Goal: Information Seeking & Learning: Learn about a topic

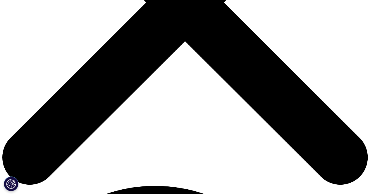
scroll to position [199, 0]
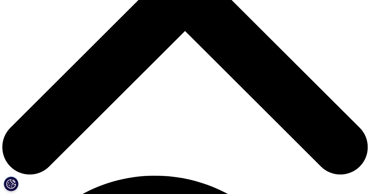
drag, startPoint x: 70, startPoint y: 96, endPoint x: 251, endPoint y: 113, distance: 181.4
copy p "[MEDICAL_DATA] is the active ingredient in both [MEDICAL_DATA], an injectable a…"
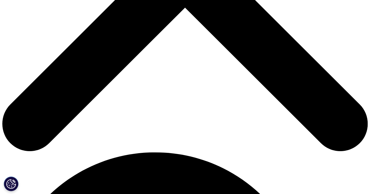
scroll to position [234, 0]
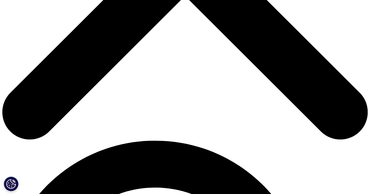
drag, startPoint x: 72, startPoint y: 88, endPoint x: 188, endPoint y: 109, distance: 118.2
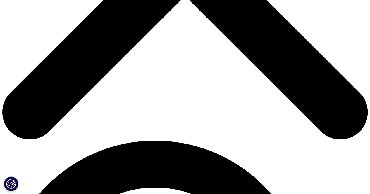
drag, startPoint x: 111, startPoint y: 139, endPoint x: 64, endPoint y: 87, distance: 68.9
copy p "[MEDICAL_DATA] will be under patent in many countries until the early 2030s. Ho…"
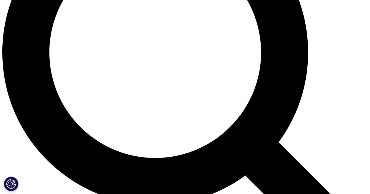
scroll to position [526, 0]
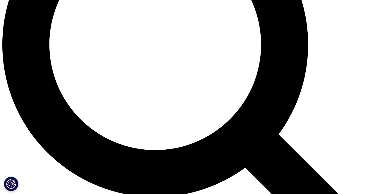
scroll to position [479, 0]
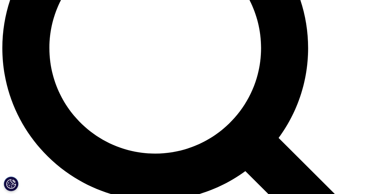
drag, startPoint x: 74, startPoint y: 59, endPoint x: 301, endPoint y: 81, distance: 228.1
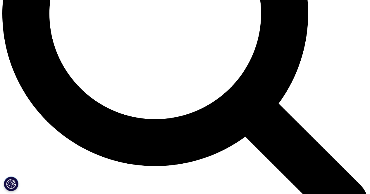
scroll to position [514, 0]
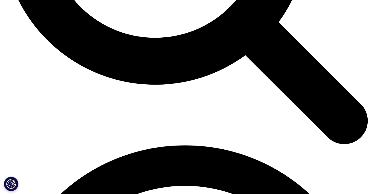
scroll to position [623, 0]
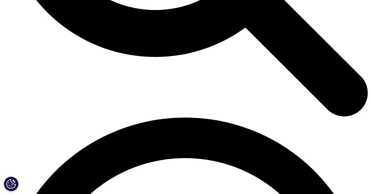
drag, startPoint x: 167, startPoint y: 99, endPoint x: 222, endPoint y: 27, distance: 90.0
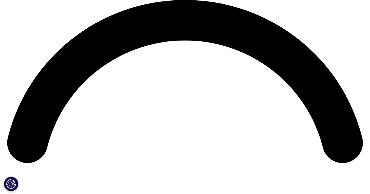
scroll to position [752, 0]
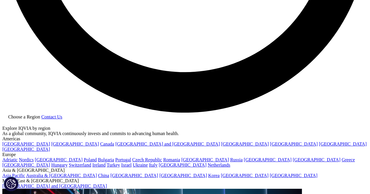
scroll to position [1009, 0]
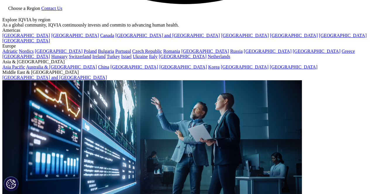
scroll to position [1103, 0]
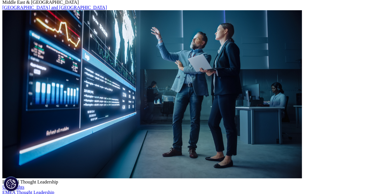
scroll to position [1173, 0]
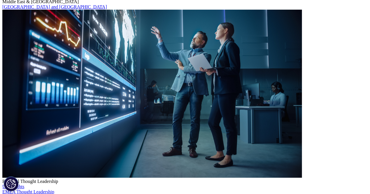
copy p "Some patients may experiment with low-cost [MEDICAL_DATA] to “test the waters” …"
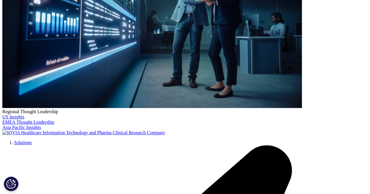
scroll to position [1266, 0]
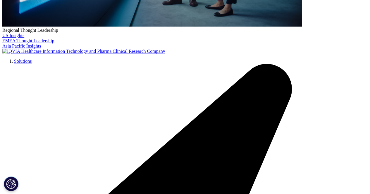
scroll to position [1325, 0]
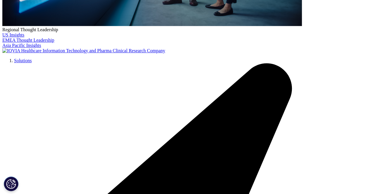
drag, startPoint x: 180, startPoint y: 135, endPoint x: 163, endPoint y: 164, distance: 33.9
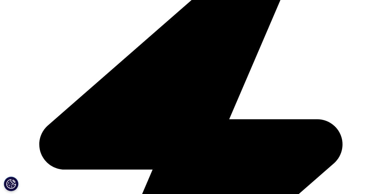
scroll to position [1465, 0]
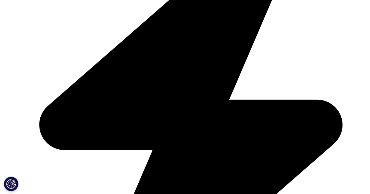
drag, startPoint x: 76, startPoint y: 107, endPoint x: 191, endPoint y: 126, distance: 116.5
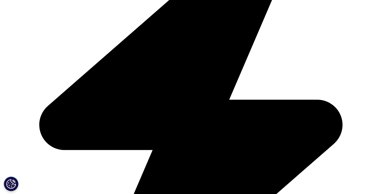
drag, startPoint x: 191, startPoint y: 126, endPoint x: 239, endPoint y: 165, distance: 61.1
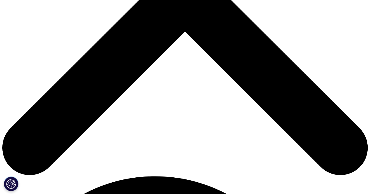
scroll to position [205, 0]
